Goal: Ask a question

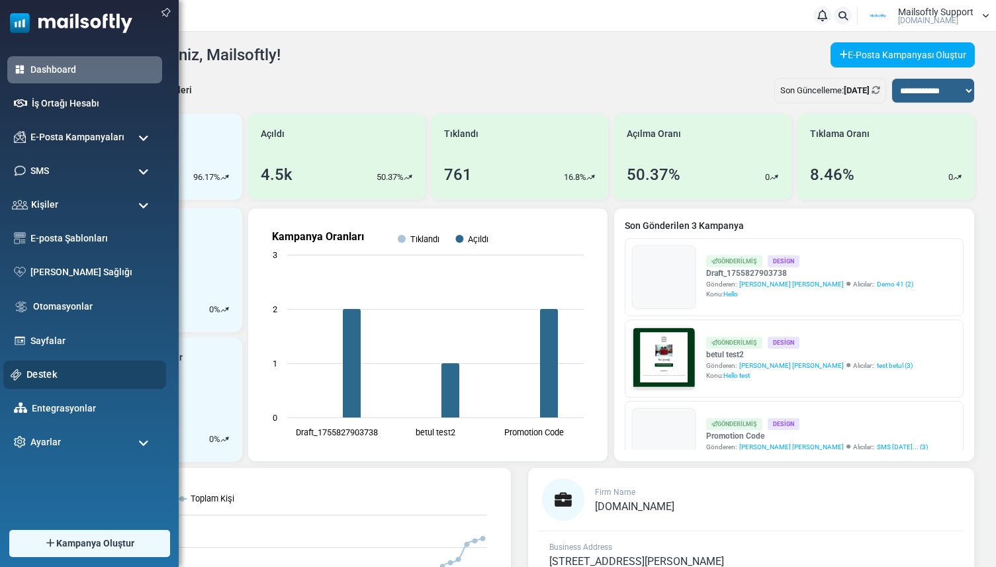
click at [30, 379] on link "Destek" at bounding box center [92, 374] width 132 height 15
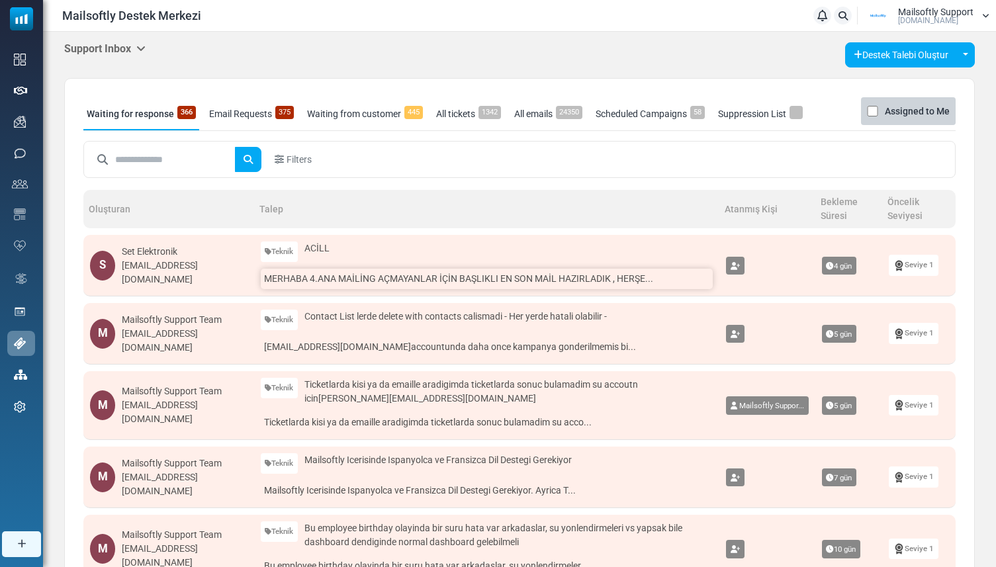
click at [301, 284] on link "MERHABA 4.ANA MAİLİNG AÇMAYANLAR İÇİN BAŞLIKLI EN SON MAİL HAZIRLADIK , HERŞE..." at bounding box center [487, 279] width 452 height 21
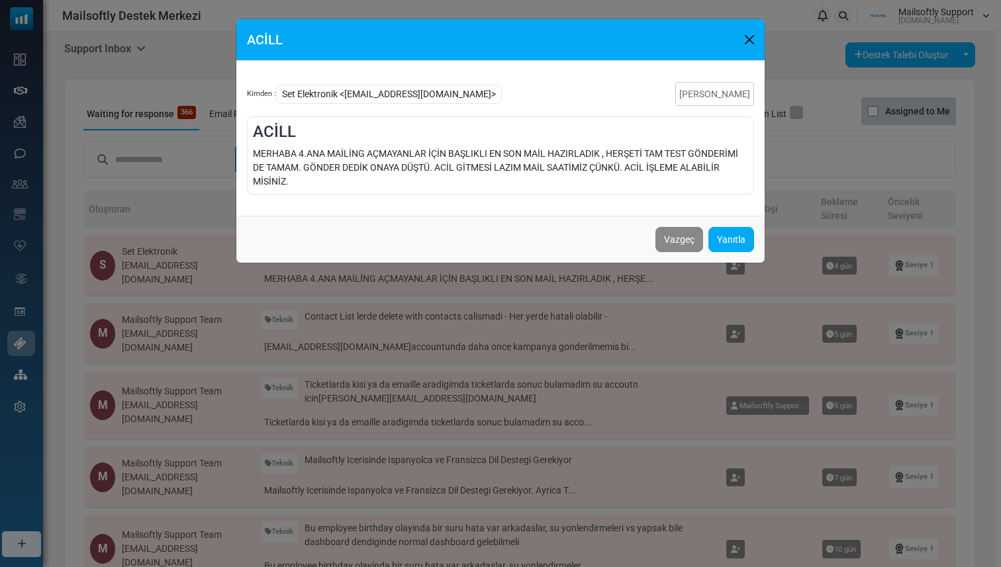
click at [201, 264] on div "ACİLL Kimden : Set Elektronik <bulten@setel.com.tr> Talebi Kapat ACİLL MERHABA …" at bounding box center [500, 283] width 1001 height 567
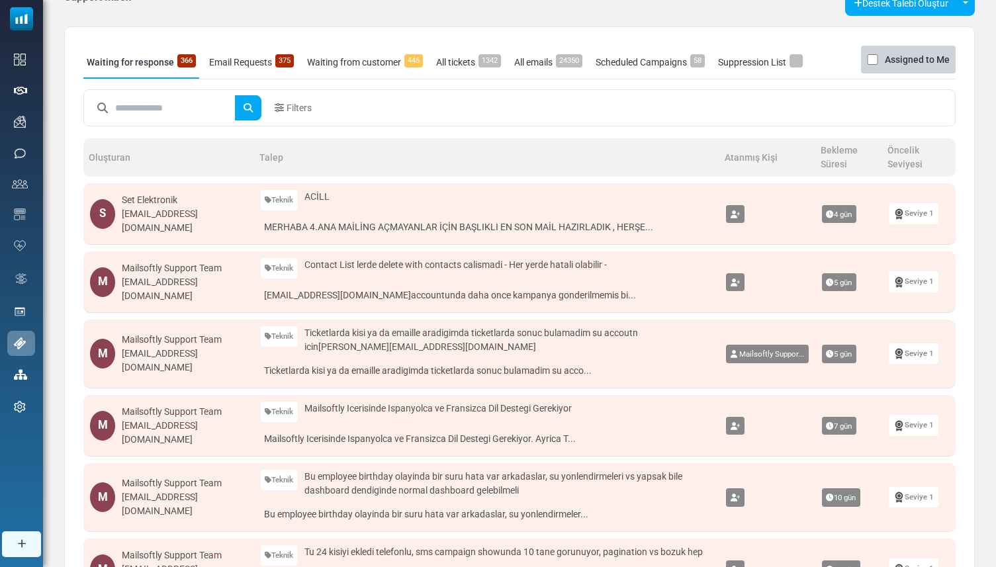
scroll to position [80, 0]
